Goal: Task Accomplishment & Management: Manage account settings

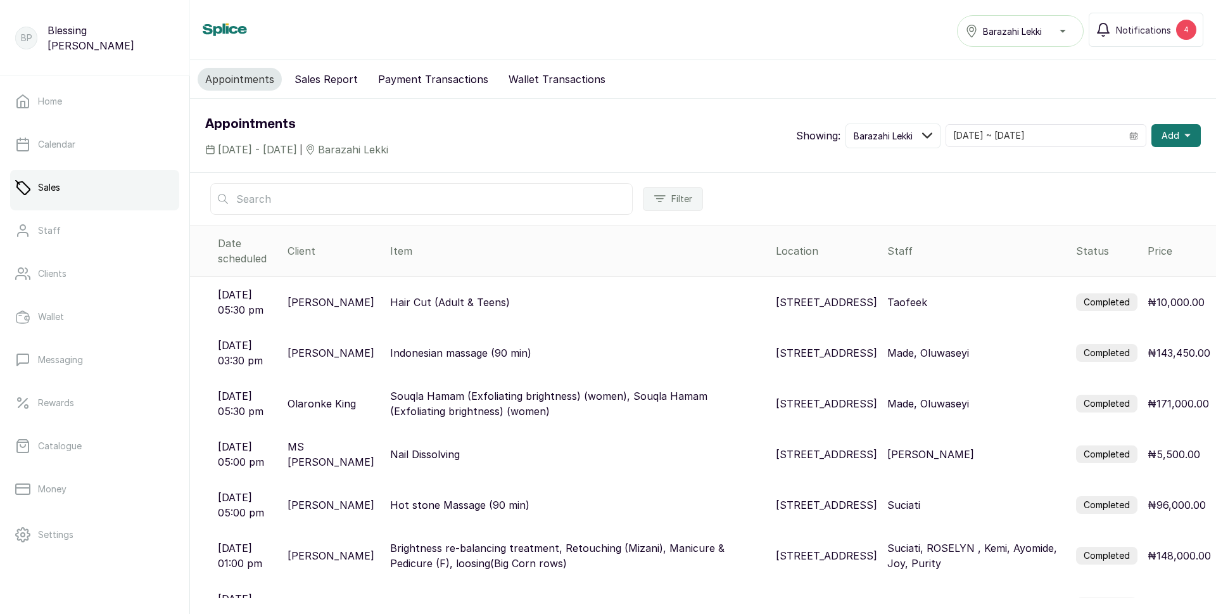
click at [1103, 296] on label "Completed" at bounding box center [1106, 302] width 61 height 18
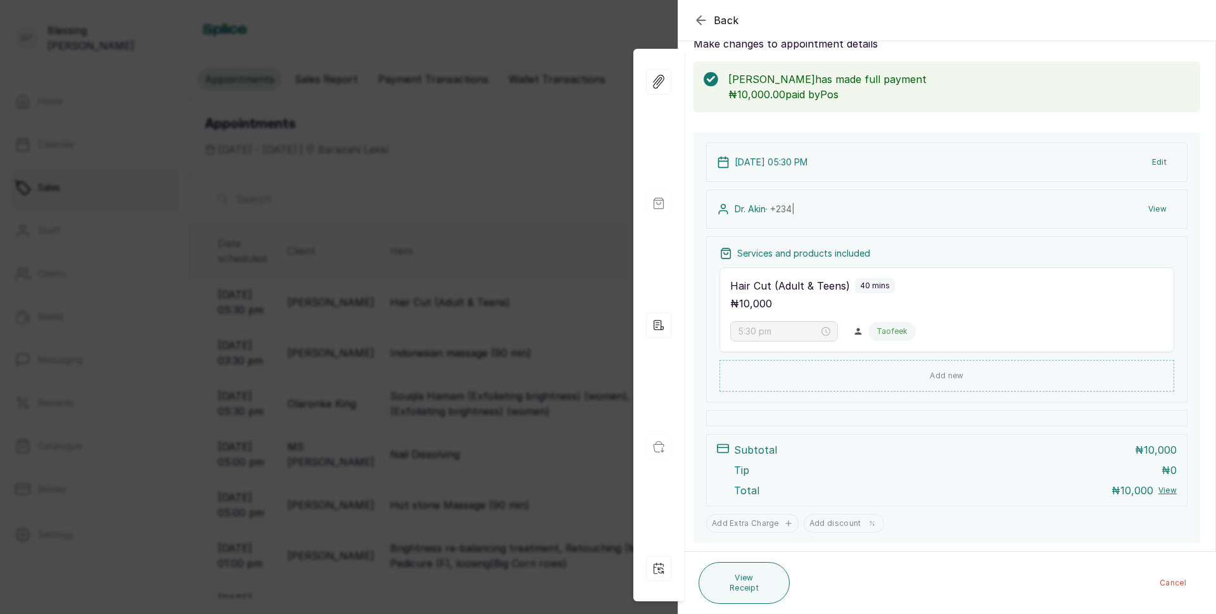
scroll to position [72, 0]
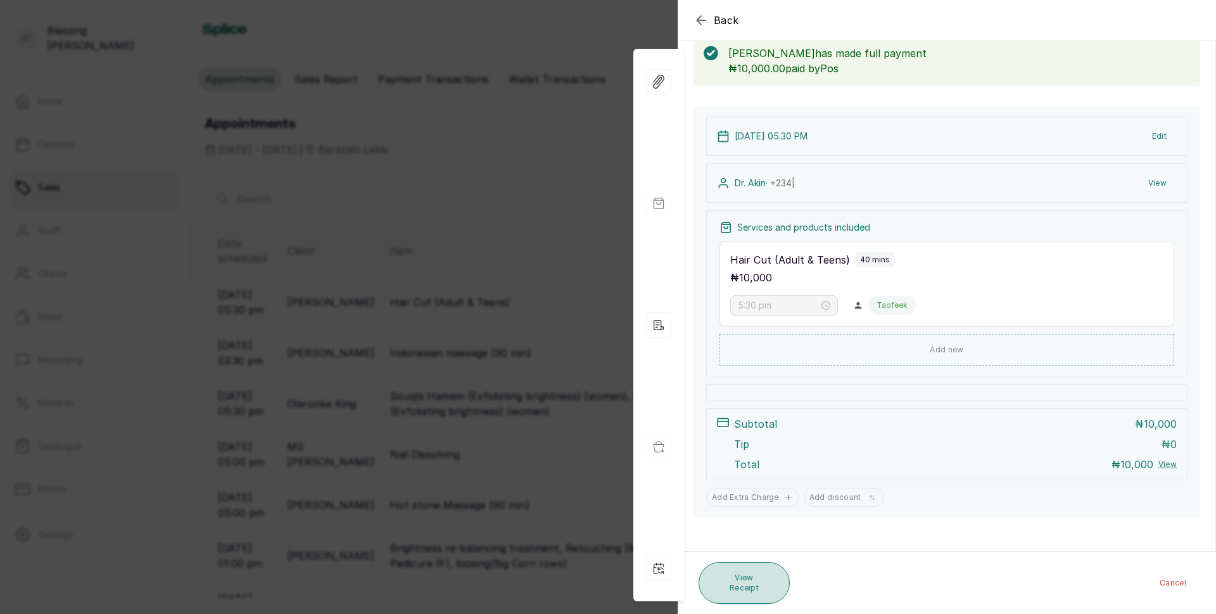
click at [762, 575] on button "View Receipt" at bounding box center [744, 583] width 91 height 42
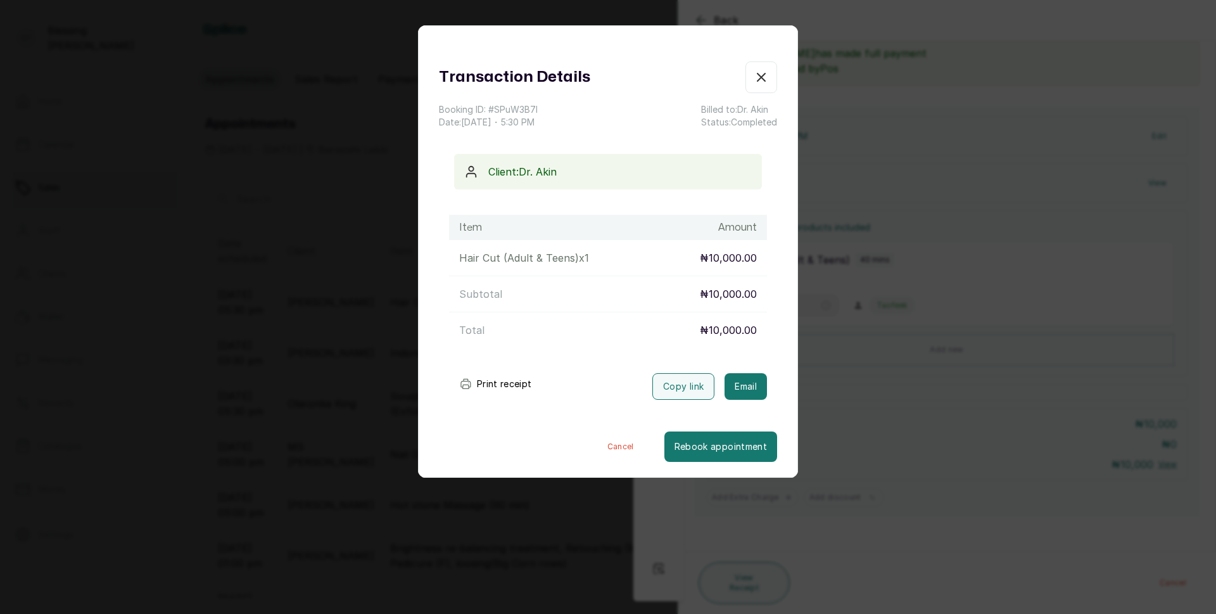
click at [505, 379] on button "Print receipt" at bounding box center [495, 383] width 93 height 25
click at [754, 81] on icon "button" at bounding box center [761, 77] width 15 height 15
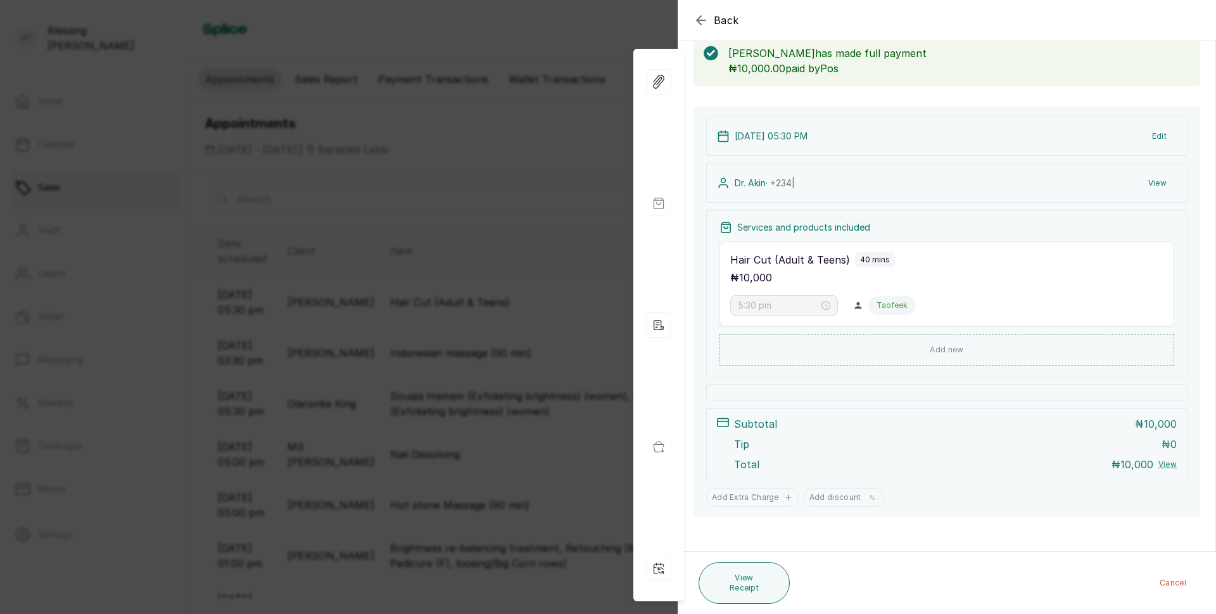
click at [494, 111] on div "Back Appointment Details Edit appointment 🚶 Walk-in (booked by [PERSON_NAME]) M…" at bounding box center [608, 307] width 1216 height 614
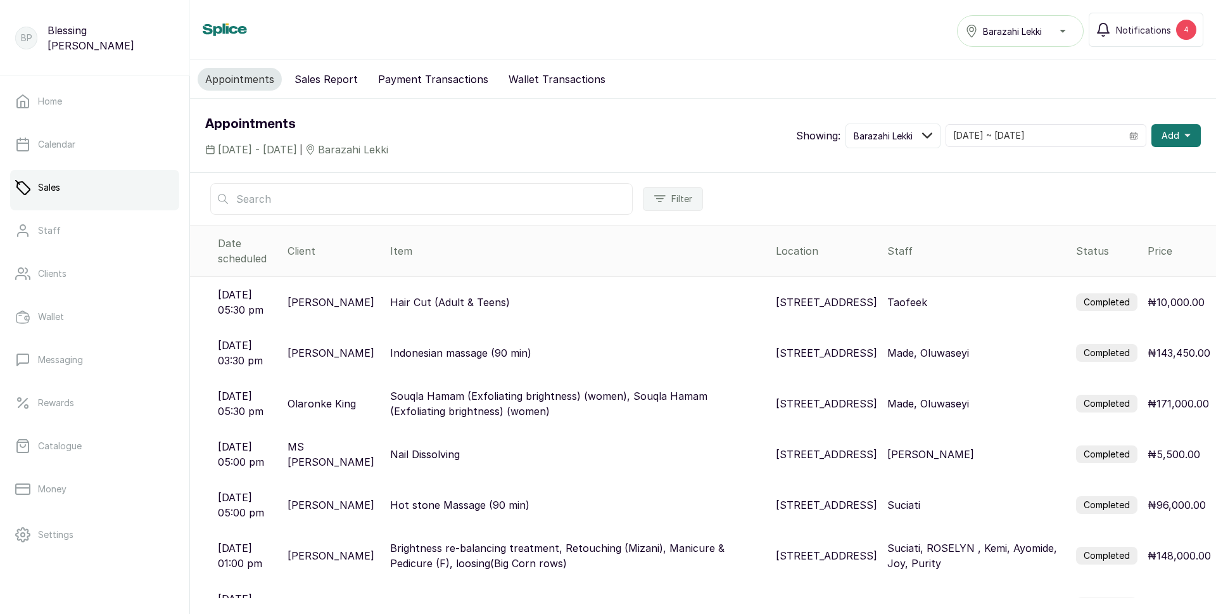
click at [312, 79] on button "Sales Report" at bounding box center [326, 79] width 79 height 23
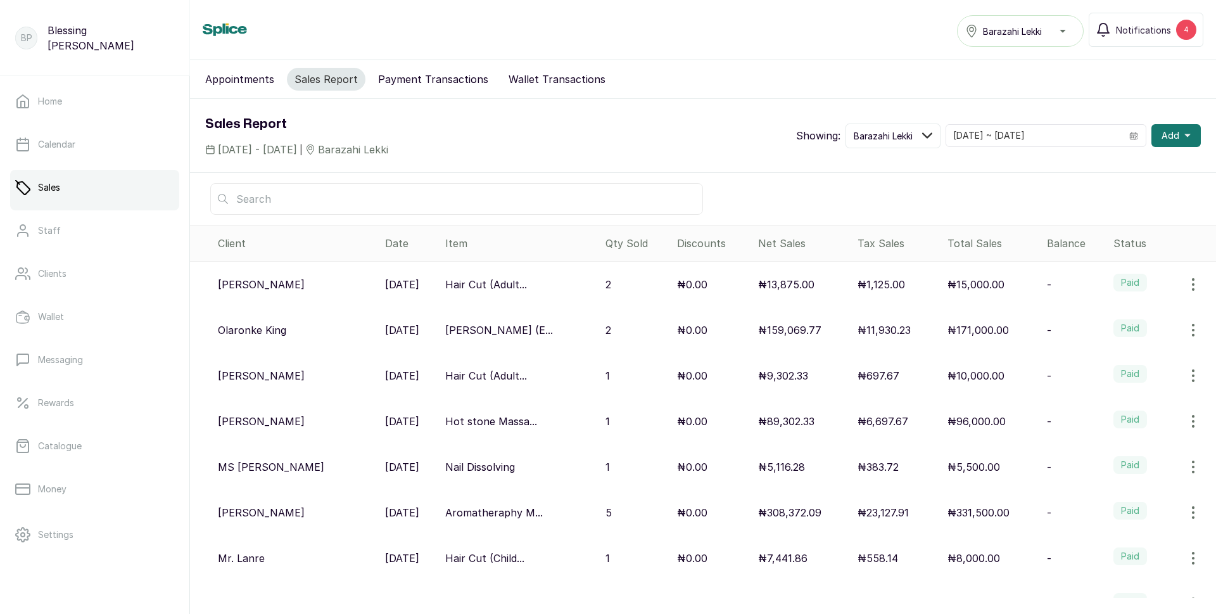
click at [949, 289] on p "₦15,000.00" at bounding box center [976, 284] width 57 height 15
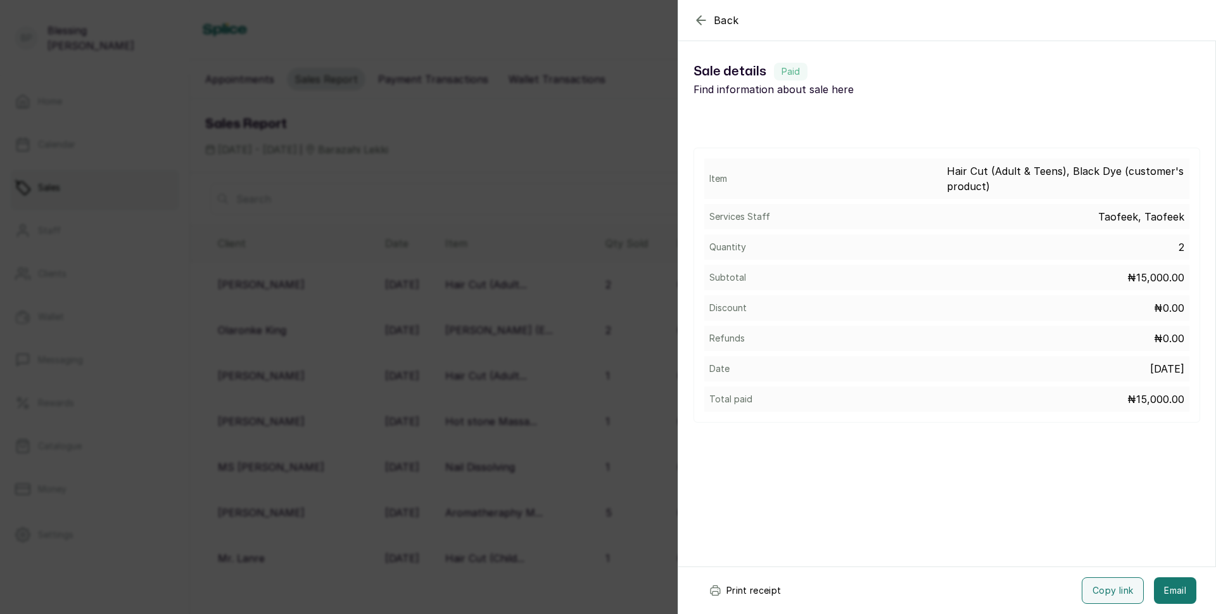
click at [756, 582] on button "Print receipt" at bounding box center [745, 590] width 93 height 27
click at [392, 286] on div "Back Sale details Sale details Paid Find information about sale here Item Hair …" at bounding box center [608, 307] width 1216 height 614
